Goal: Information Seeking & Learning: Check status

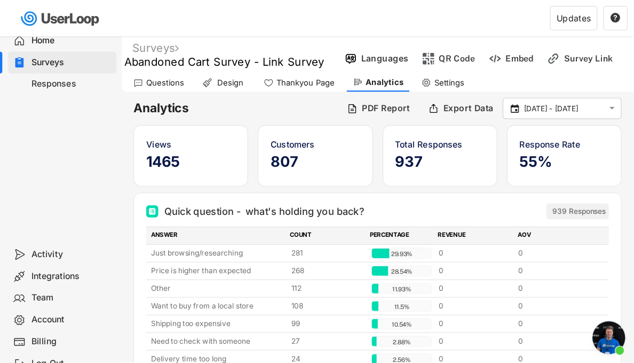
scroll to position [4238, 0]
click at [90, 146] on div "Home Surveys Responses" at bounding box center [53, 114] width 107 height 199
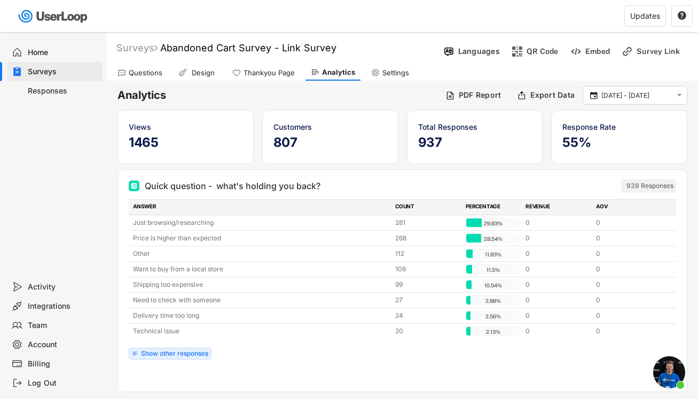
scroll to position [3873, 0]
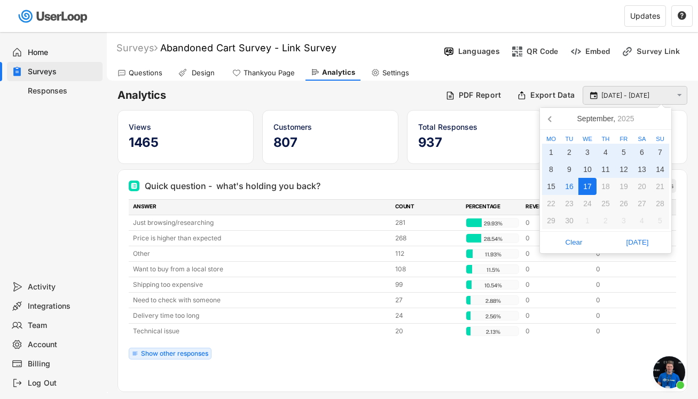
click at [557, 97] on input "[DATE] - [DATE]" at bounding box center [636, 95] width 70 height 11
click at [547, 117] on icon at bounding box center [550, 118] width 17 height 17
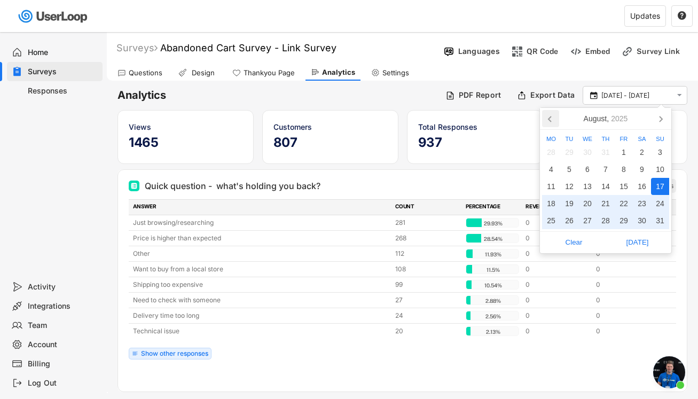
click at [547, 117] on icon at bounding box center [550, 118] width 17 height 17
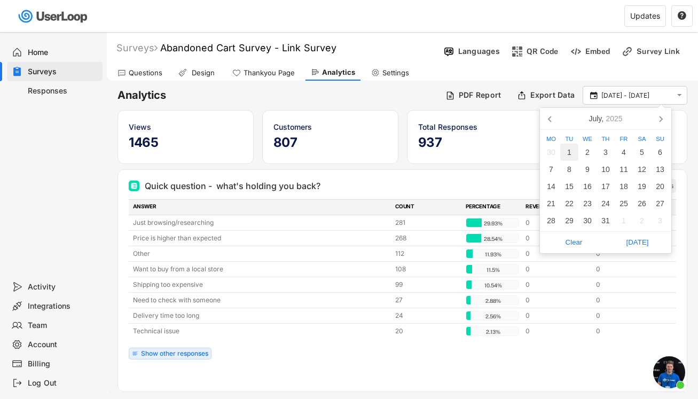
click at [557, 154] on div "1" at bounding box center [569, 152] width 18 height 17
click at [557, 119] on icon at bounding box center [660, 118] width 17 height 17
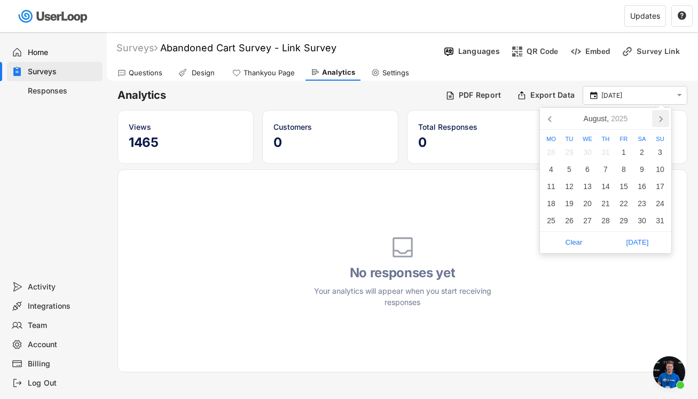
click at [557, 119] on icon at bounding box center [660, 118] width 17 height 17
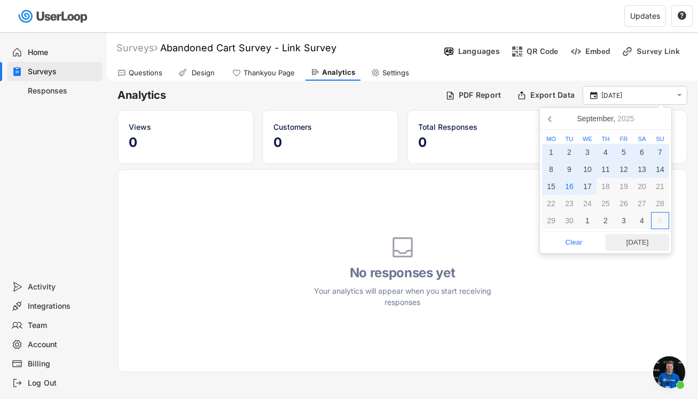
click at [557, 238] on span "[DATE]" at bounding box center [637, 242] width 57 height 16
type input "[DATE] - [DATE]"
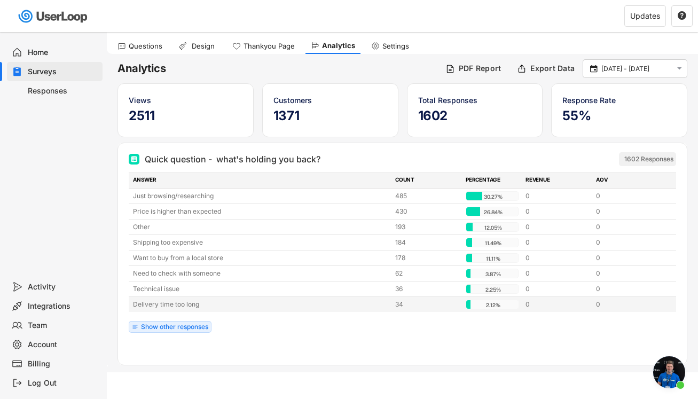
scroll to position [32, 0]
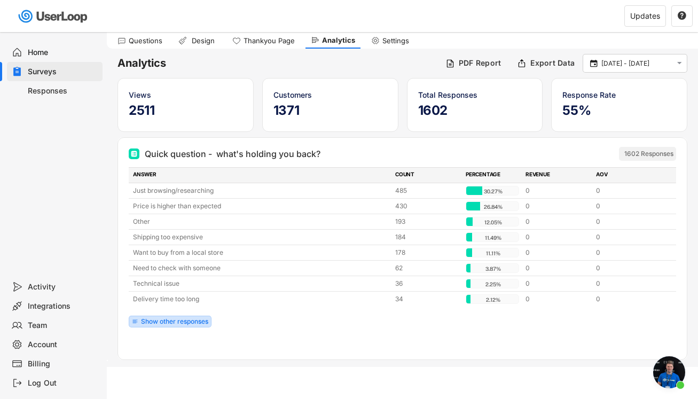
click at [152, 318] on div "Show other responses" at bounding box center [174, 321] width 67 height 6
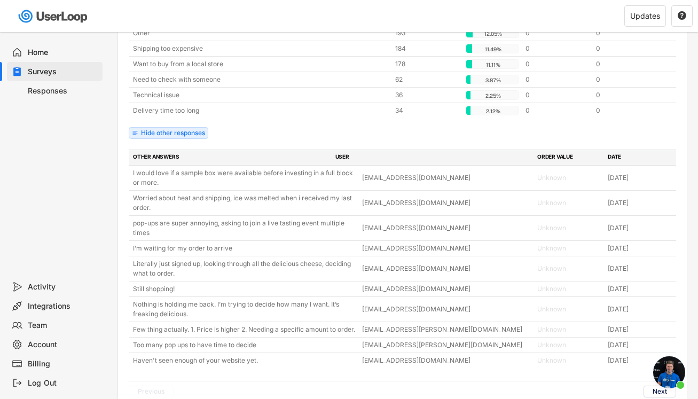
scroll to position [3873, 0]
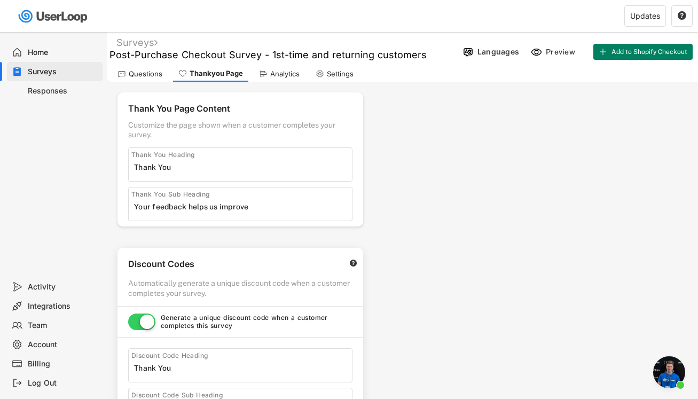
select select ""immediately""
select select ""expire_in_6_months""
click at [274, 76] on div "Analytics" at bounding box center [284, 73] width 29 height 9
